Goal: Navigation & Orientation: Find specific page/section

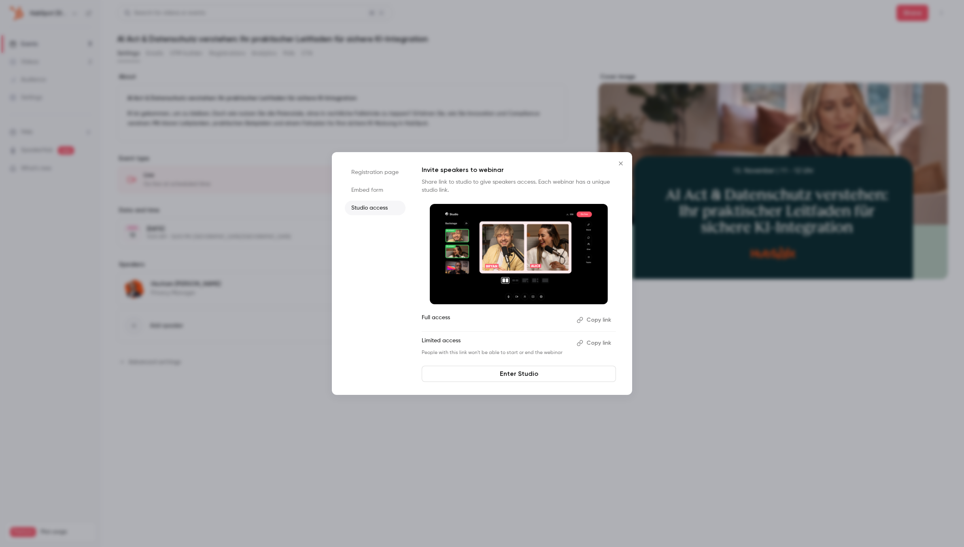
drag, startPoint x: 622, startPoint y: 160, endPoint x: 543, endPoint y: 162, distance: 79.4
click at [622, 160] on button "Close" at bounding box center [621, 163] width 16 height 16
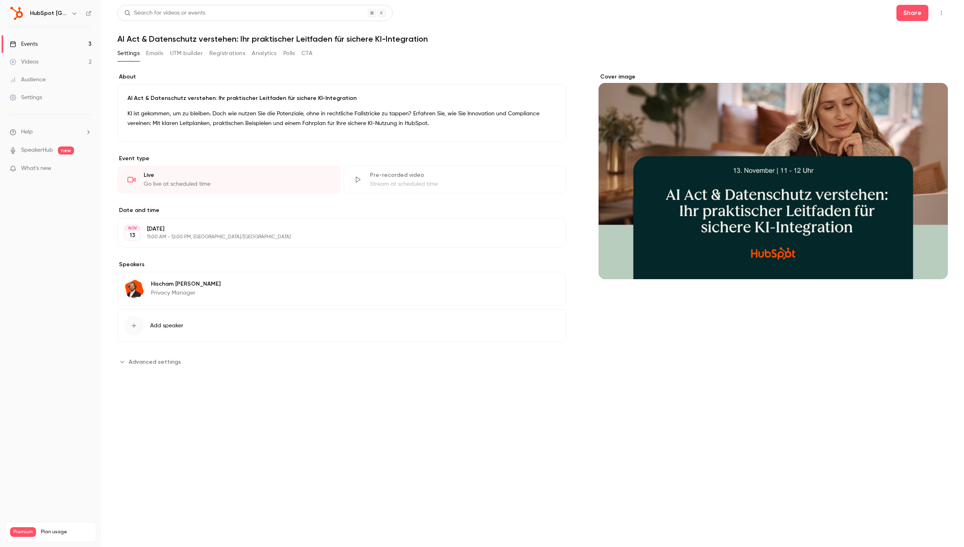
drag, startPoint x: 41, startPoint y: 44, endPoint x: 44, endPoint y: 50, distance: 6.7
click at [41, 44] on link "Events 3" at bounding box center [50, 44] width 101 height 18
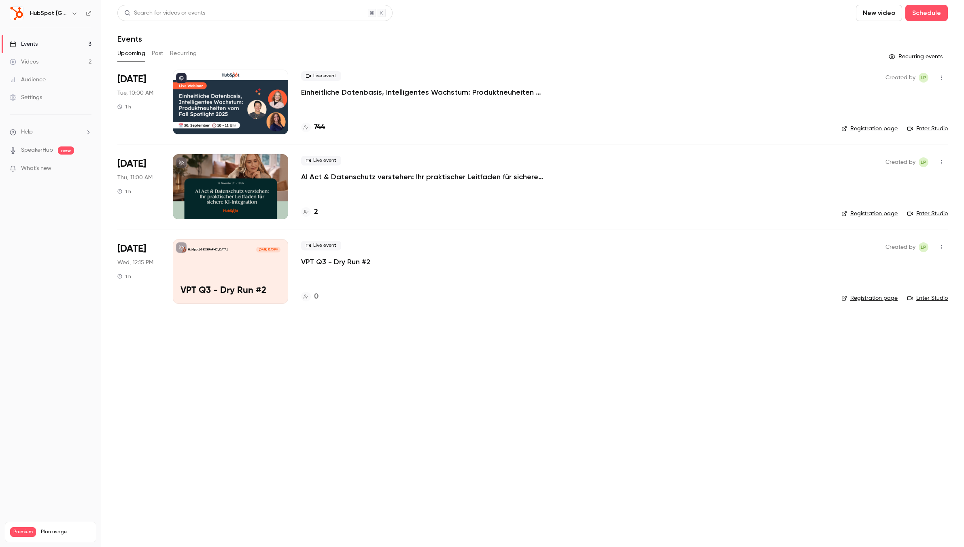
click at [351, 262] on p "VPT Q3 - Dry Run #2" at bounding box center [335, 262] width 69 height 10
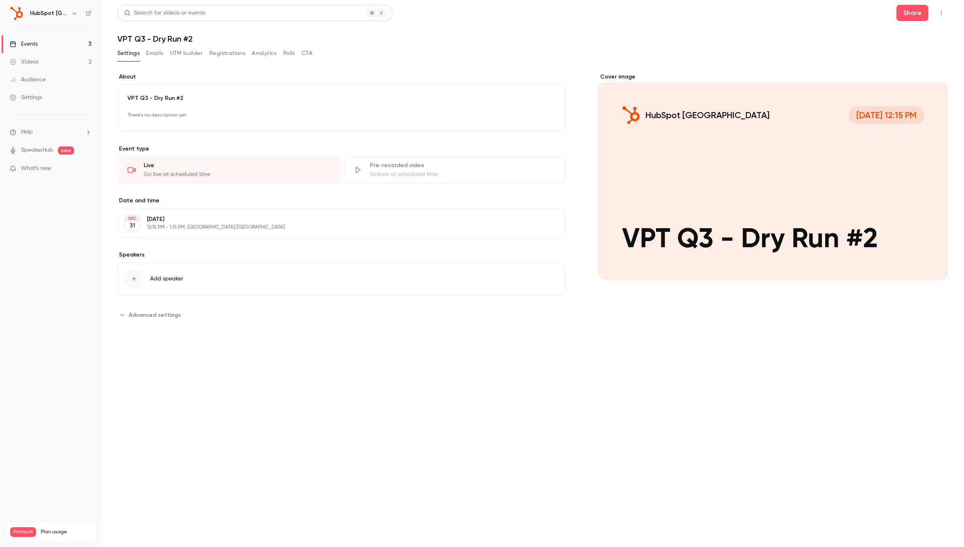
click at [942, 15] on button "button" at bounding box center [941, 12] width 13 height 13
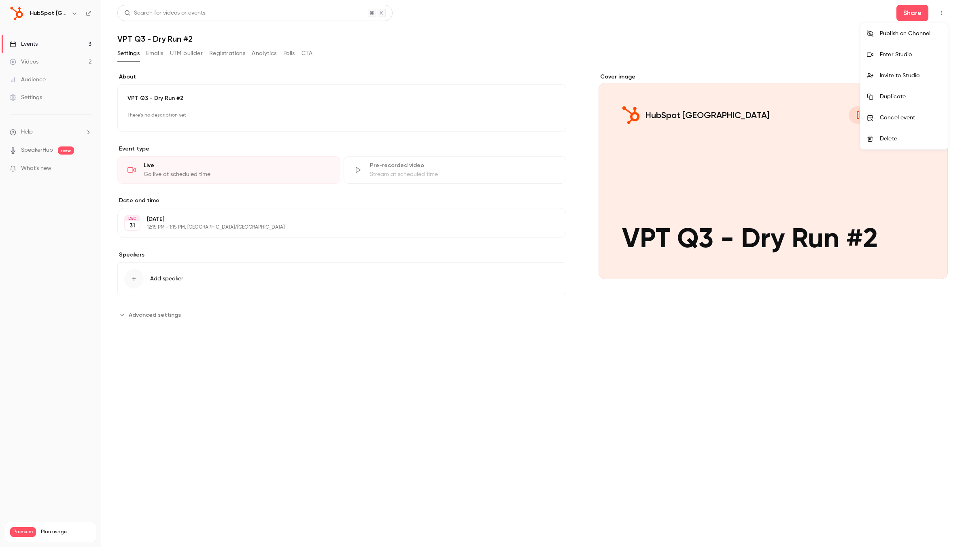
click at [900, 55] on div "Enter Studio" at bounding box center [911, 55] width 62 height 8
